Goal: Information Seeking & Learning: Learn about a topic

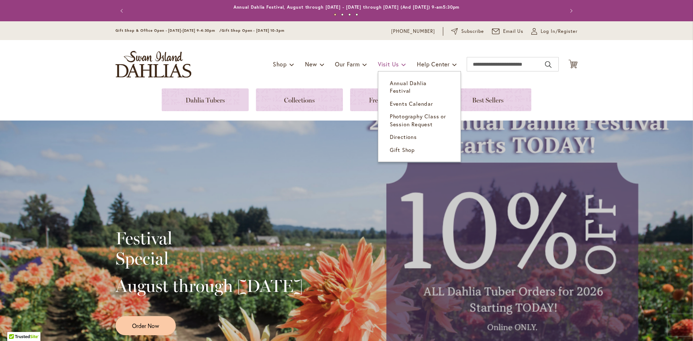
click at [391, 64] on span "Visit Us" at bounding box center [388, 64] width 21 height 8
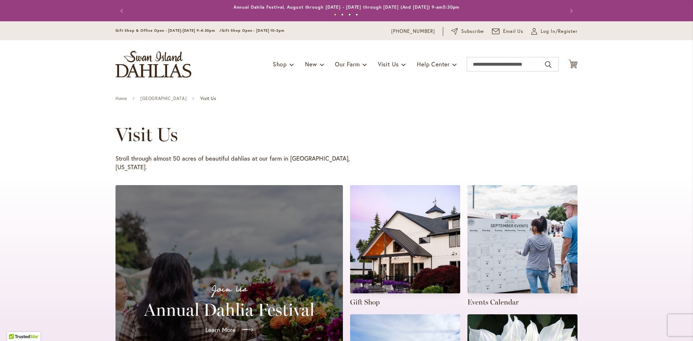
click at [239, 308] on h2 "Annual Dahlia Festival" at bounding box center [229, 310] width 210 height 20
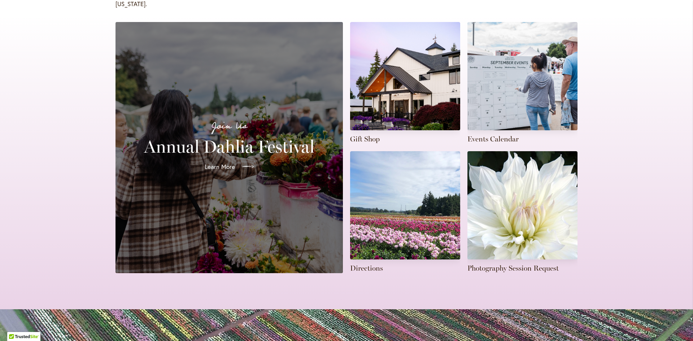
click at [221, 162] on span "Learn More" at bounding box center [220, 166] width 30 height 9
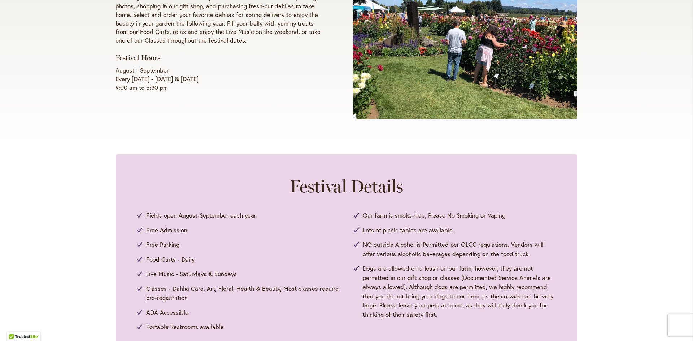
scroll to position [202, 0]
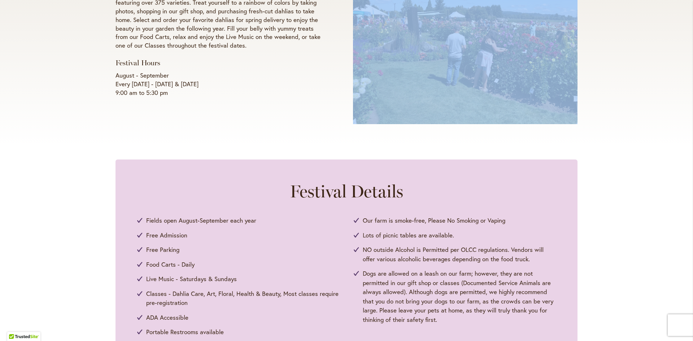
drag, startPoint x: 567, startPoint y: 127, endPoint x: 610, endPoint y: -27, distance: 159.7
click at [610, 0] on html "Skip to Accessibility Information The store will not work correctly in the case…" at bounding box center [346, 170] width 693 height 341
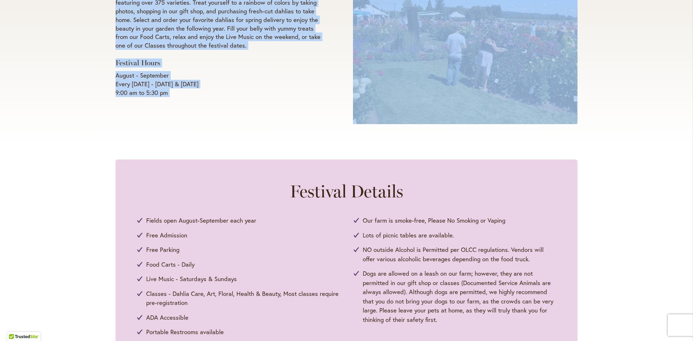
scroll to position [128, 0]
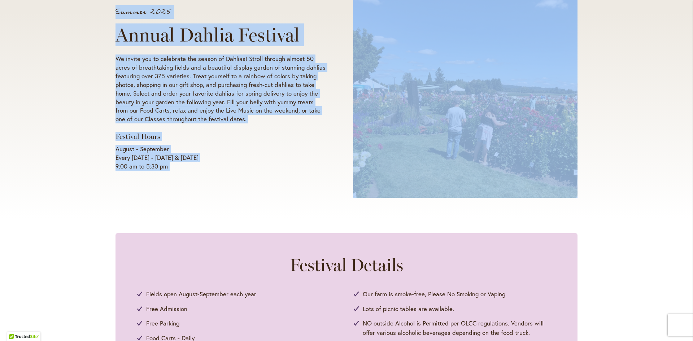
click at [672, 45] on div "Summer 2025 Annual Dahlia Festival We invite you to celebrate the season of Dah…" at bounding box center [346, 89] width 693 height 258
